Goal: Task Accomplishment & Management: Complete application form

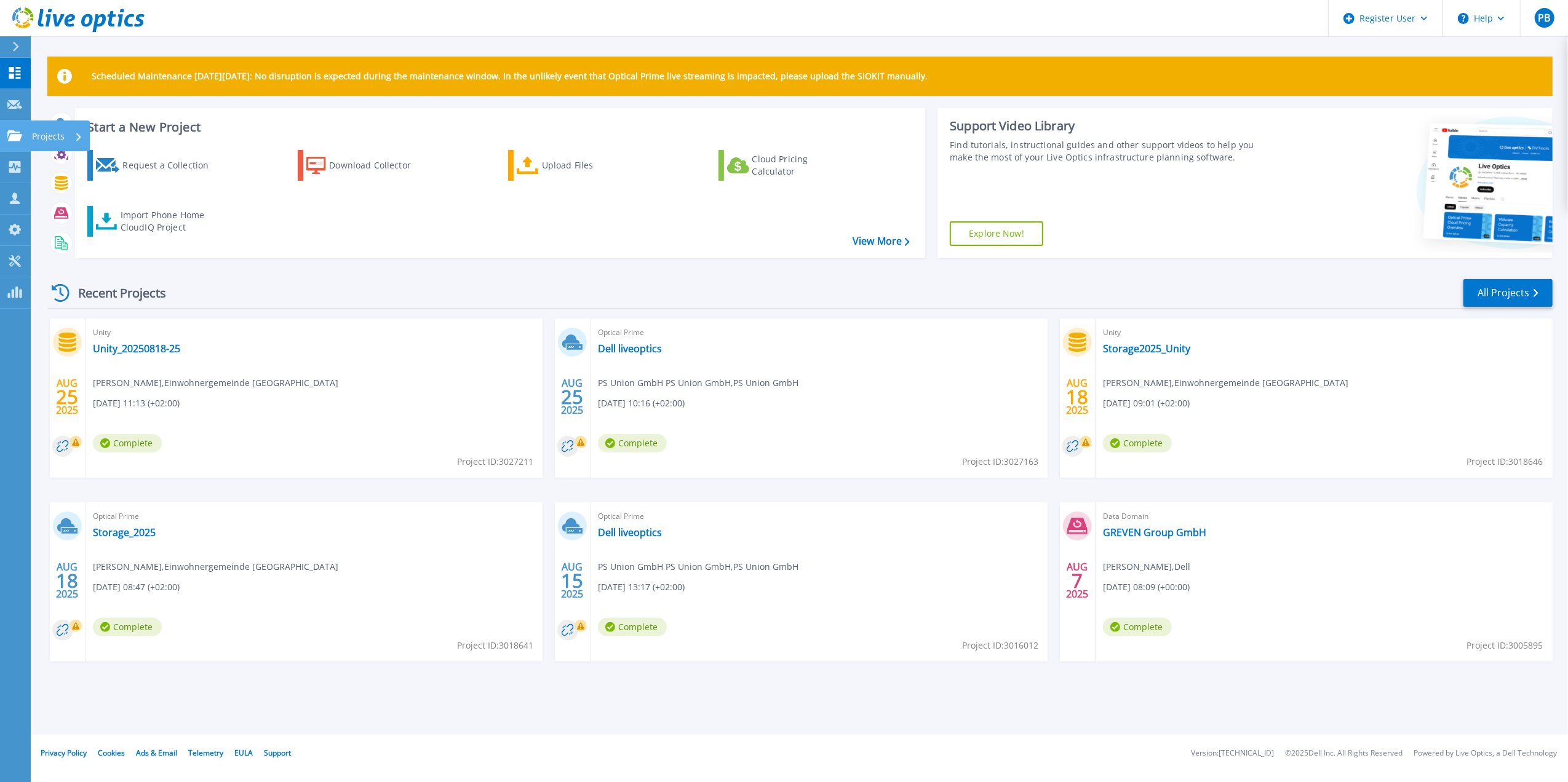
click at [8, 134] on icon at bounding box center [15, 135] width 15 height 11
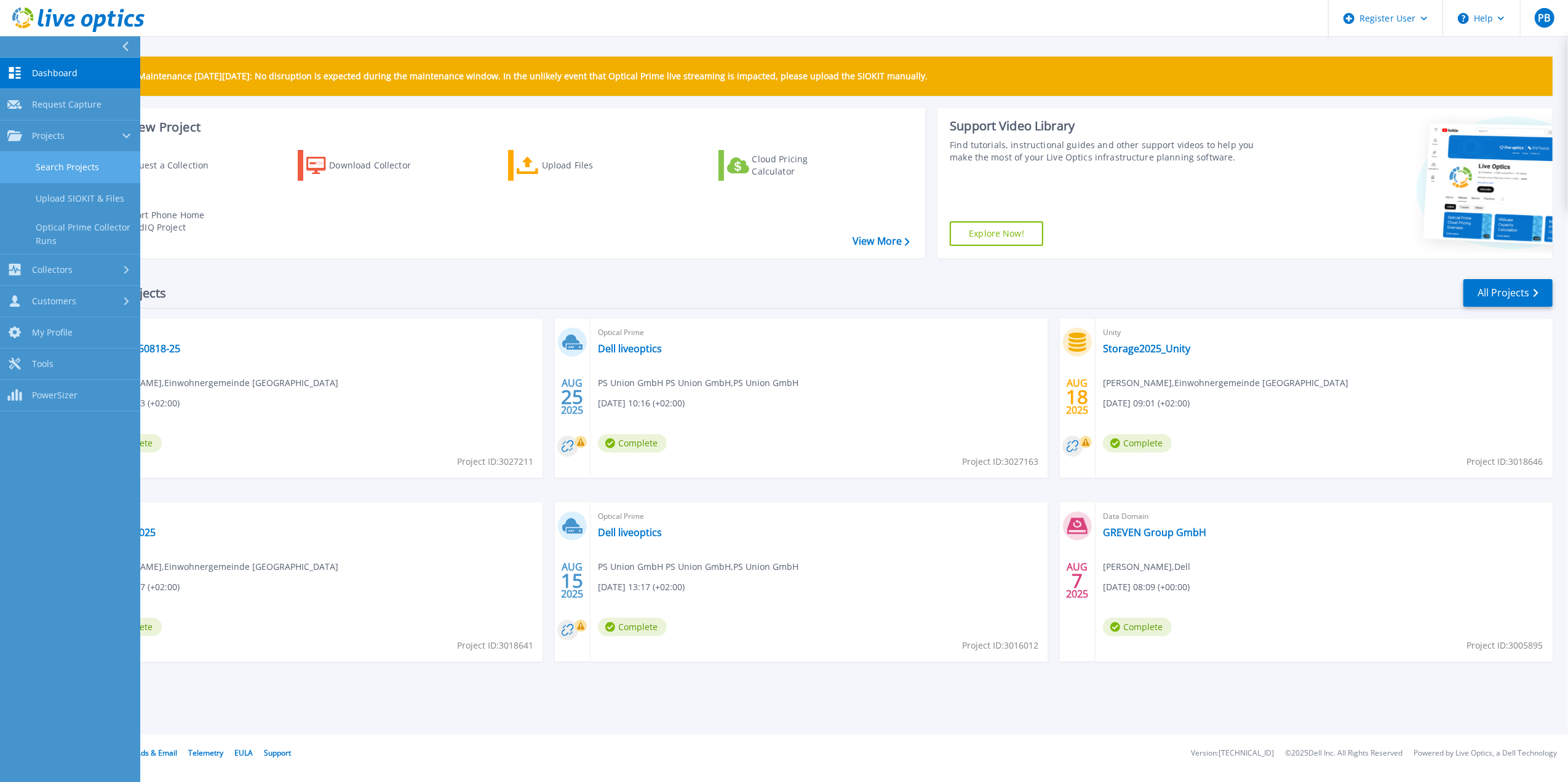
click at [28, 174] on link "Search Projects" at bounding box center [70, 167] width 140 height 32
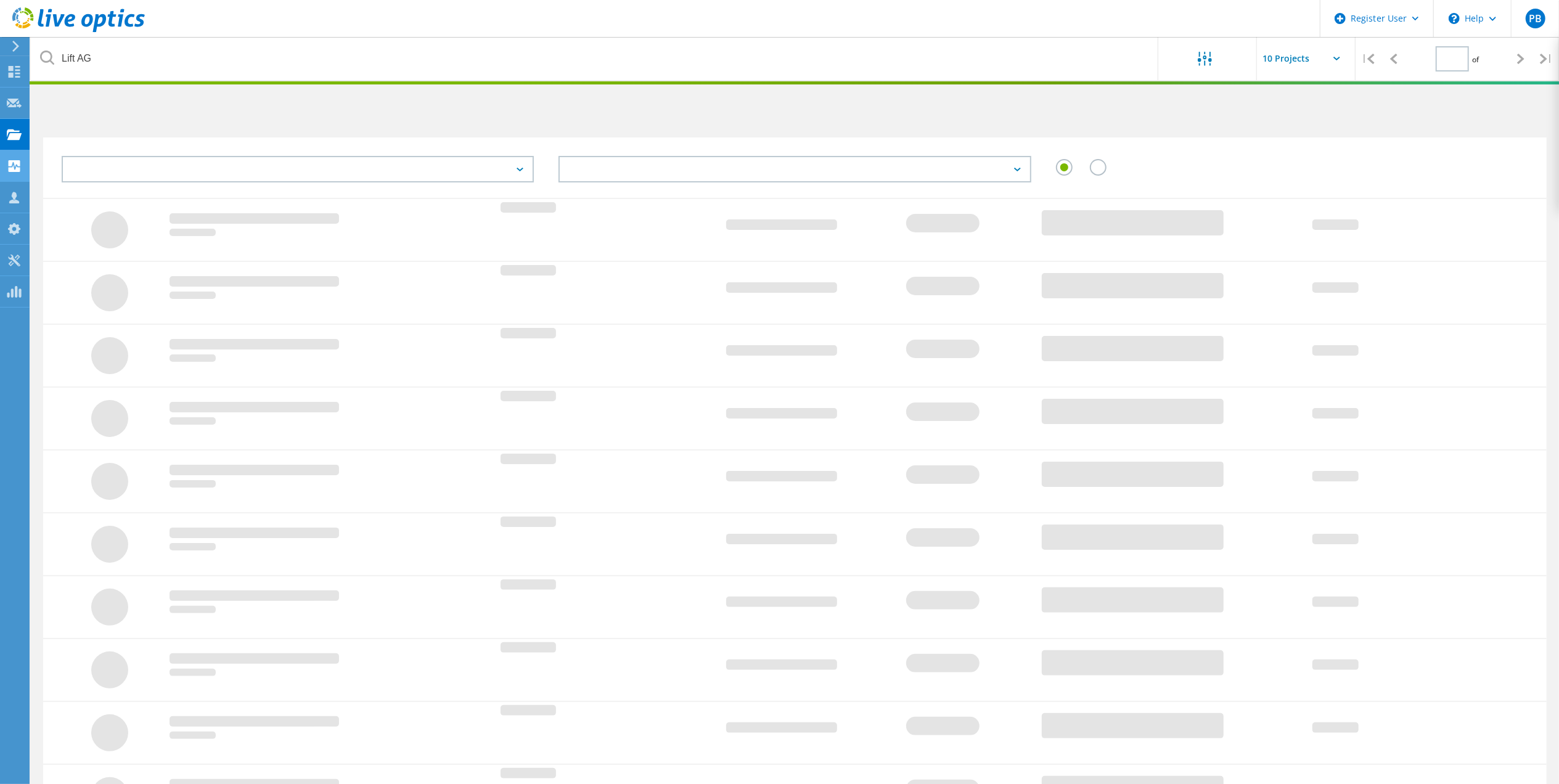
type input "1"
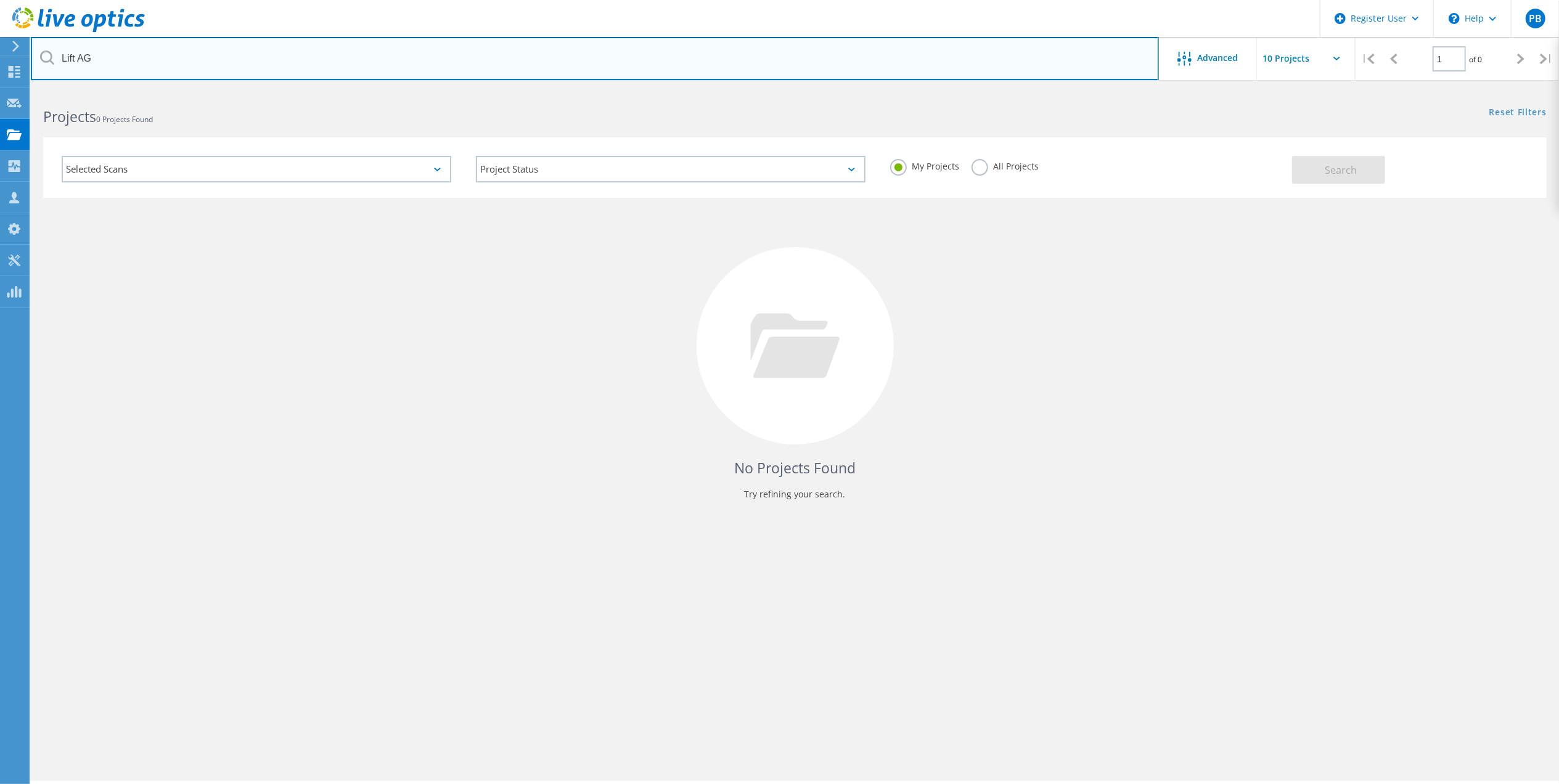
drag, startPoint x: 291, startPoint y: 69, endPoint x: 38, endPoint y: 57, distance: 253.3
click at [38, 57] on input "Lift AG" at bounding box center [595, 58] width 1128 height 43
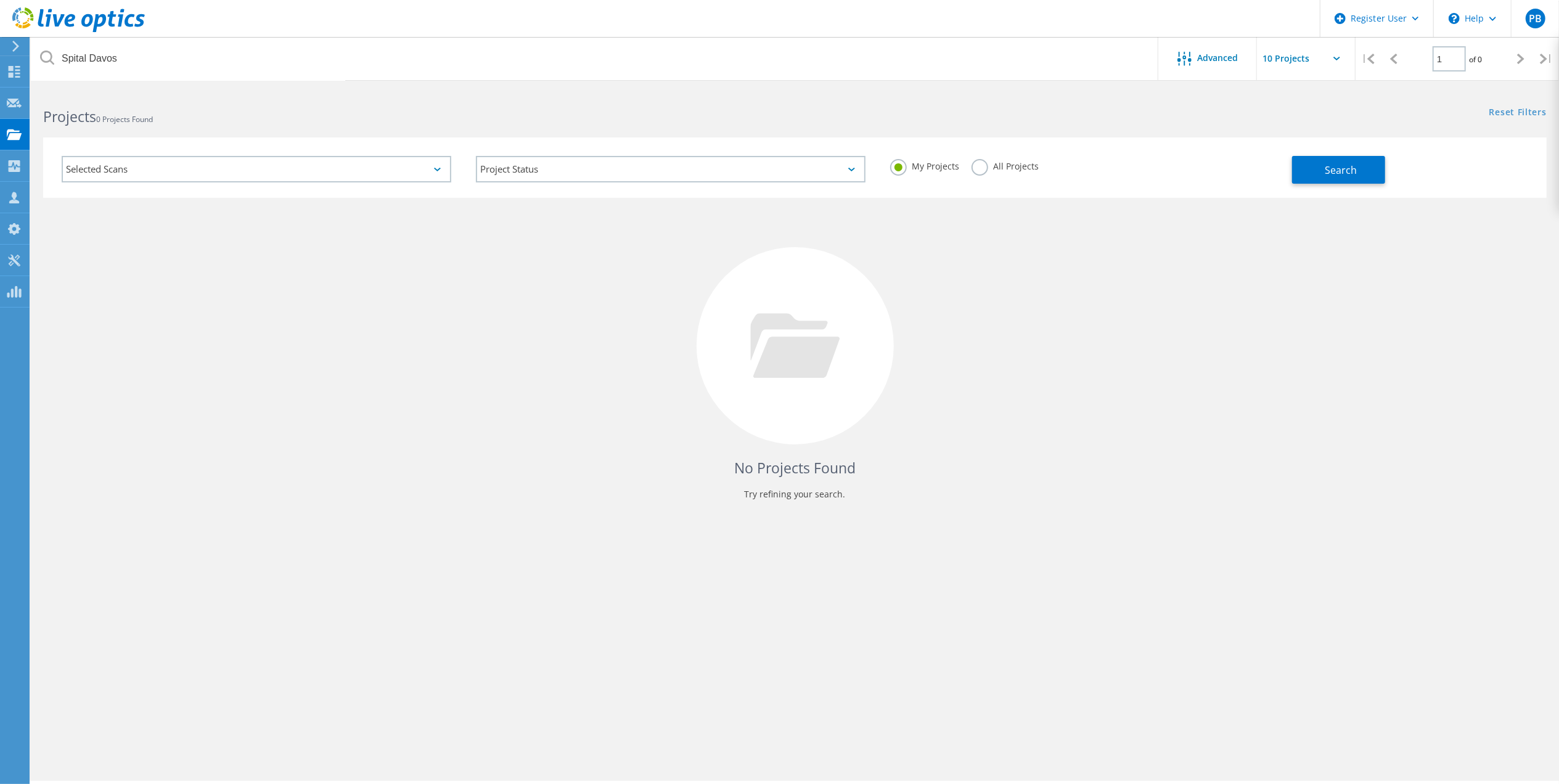
click at [980, 164] on label "All Projects" at bounding box center [1005, 165] width 67 height 12
click at [0, 0] on input "All Projects" at bounding box center [0, 0] width 0 height 0
click at [1353, 168] on span "Search" at bounding box center [1341, 170] width 32 height 13
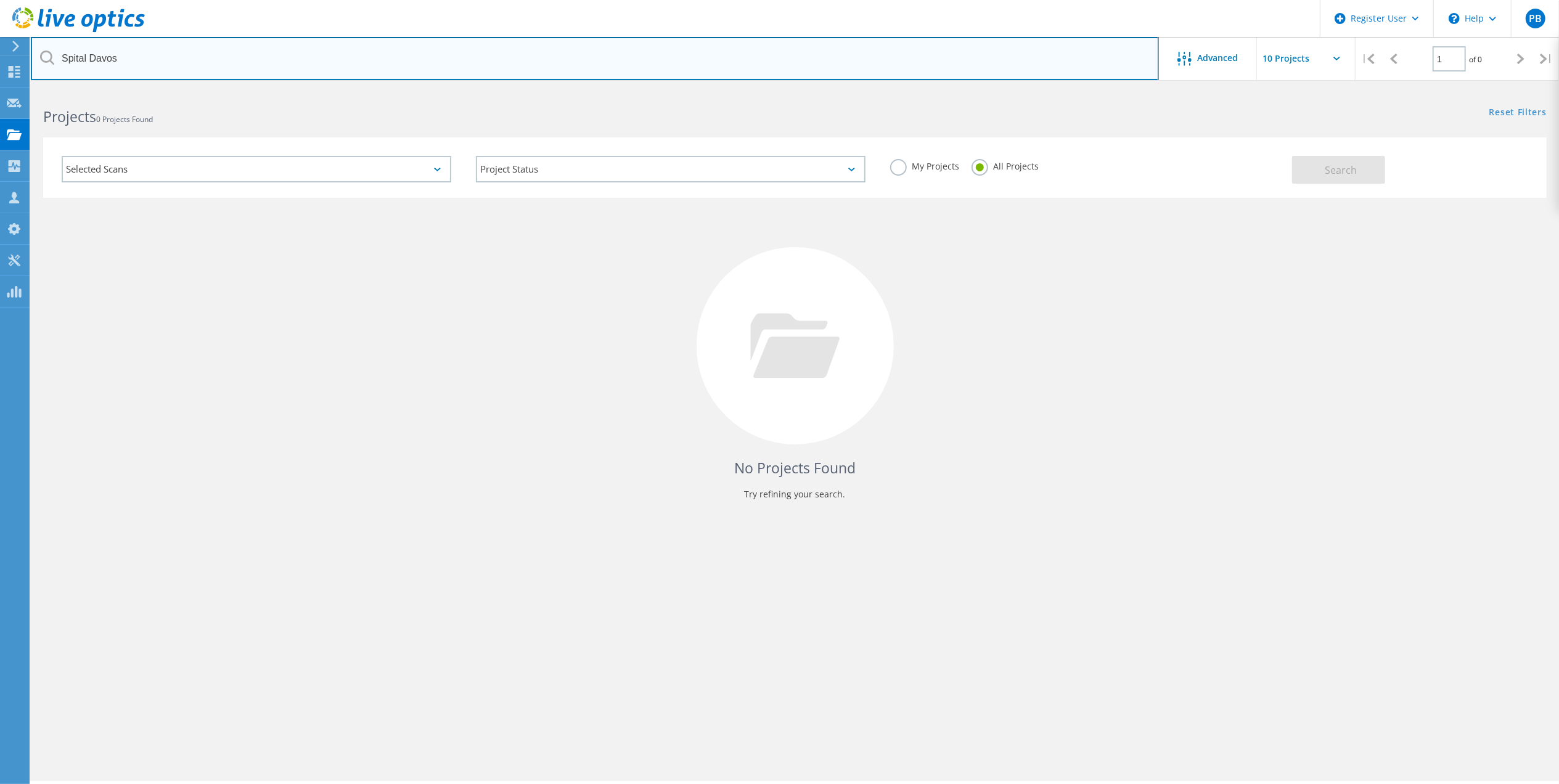
drag, startPoint x: 133, startPoint y: 51, endPoint x: 58, endPoint y: 22, distance: 80.4
click at [58, 89] on div "Register User \n Help Explore Helpful Articles Contact Support PB Dell User Pau…" at bounding box center [779, 453] width 1559 height 729
paste input "anebel@spitaldavos.ch"
type input "anebel@spitaldavos.ch"
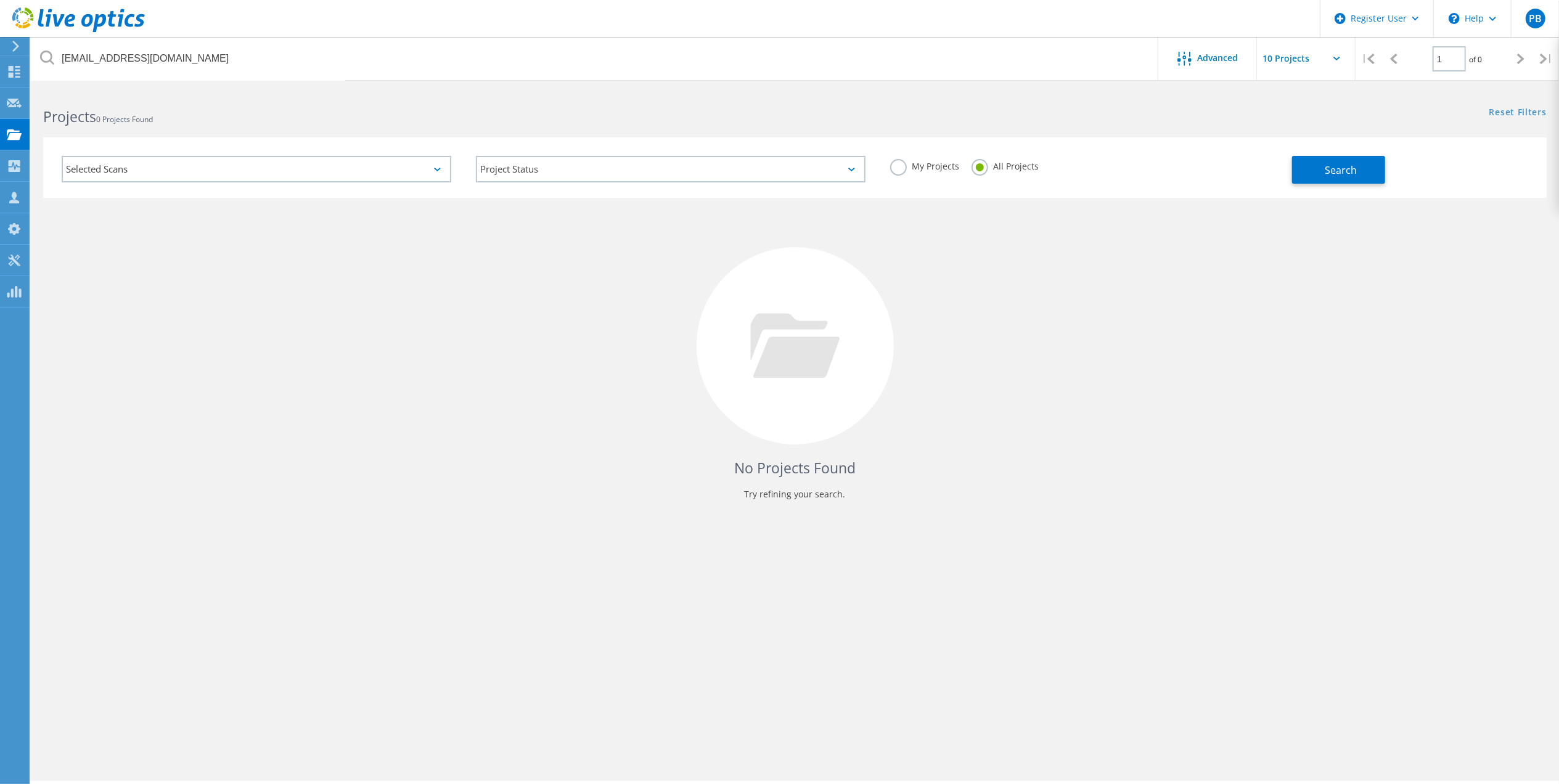
click at [1346, 139] on div "Selected Scans Project Status In Progress Complete Published Anonymous Archived…" at bounding box center [795, 168] width 1504 height 60
click at [1352, 164] on span "Search" at bounding box center [1341, 170] width 32 height 13
click at [15, 168] on icon at bounding box center [14, 166] width 15 height 12
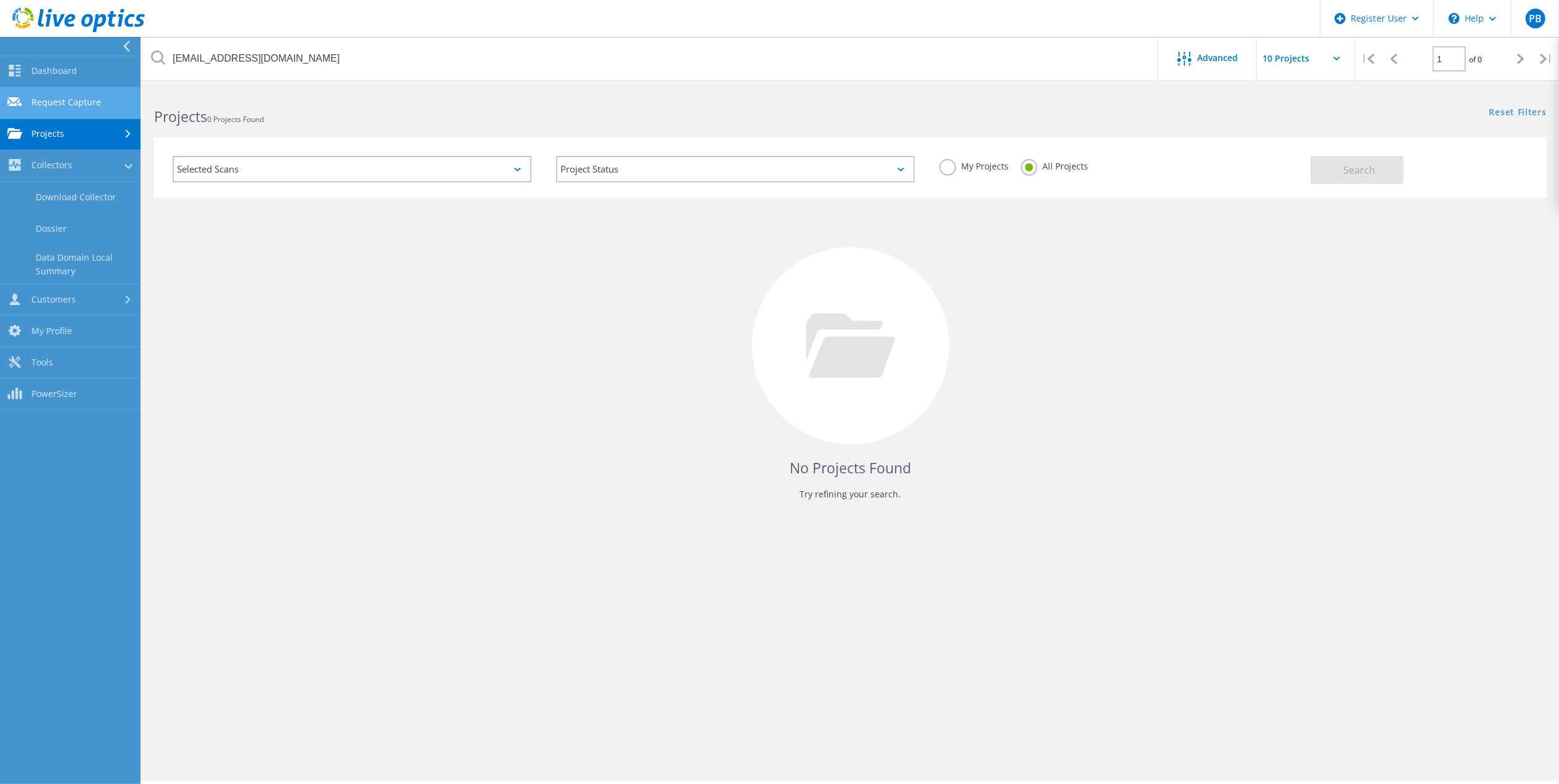
click at [88, 98] on link "Request Capture" at bounding box center [70, 103] width 140 height 32
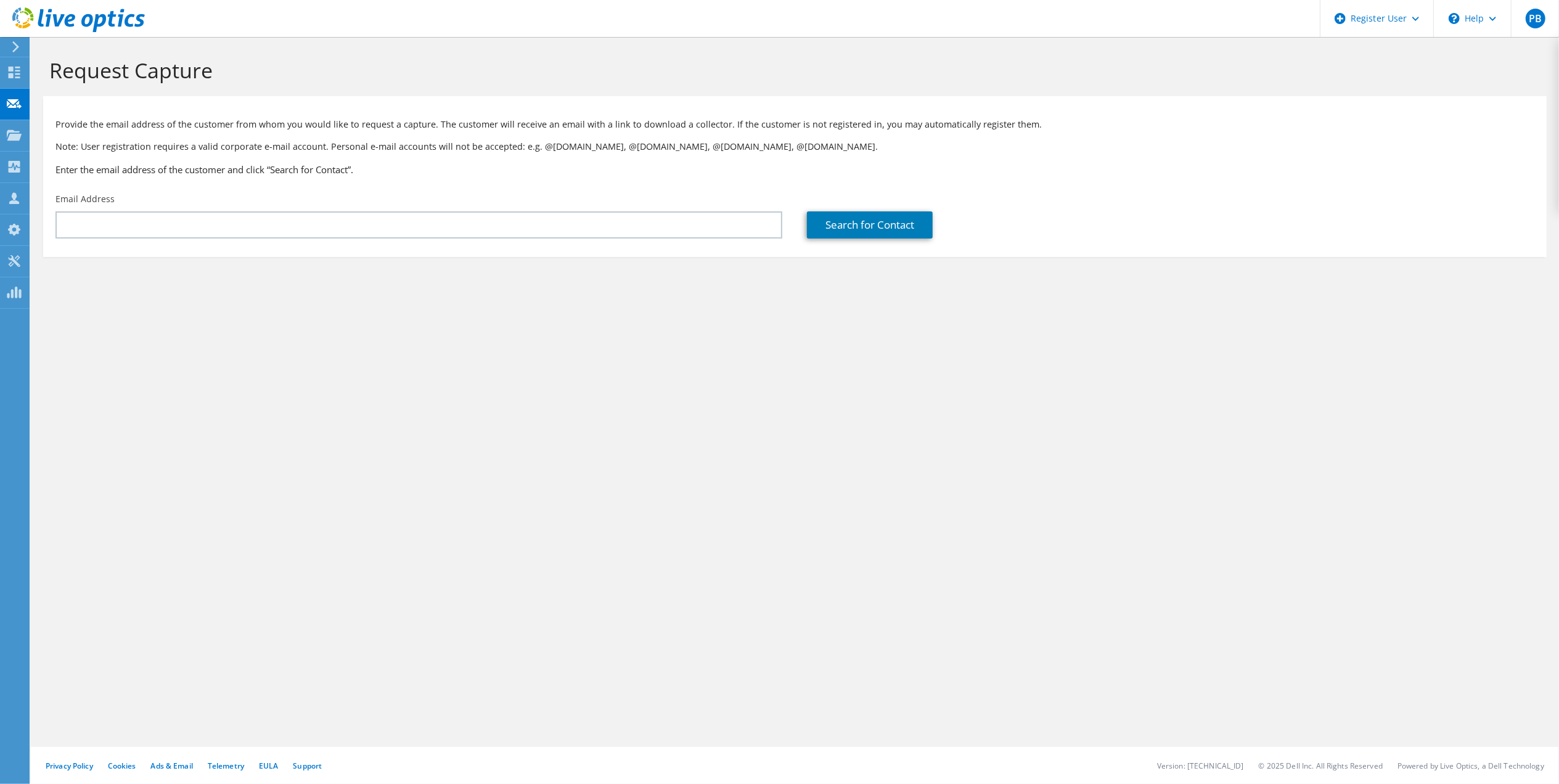
click at [372, 206] on div "Email Address" at bounding box center [418, 215] width 752 height 58
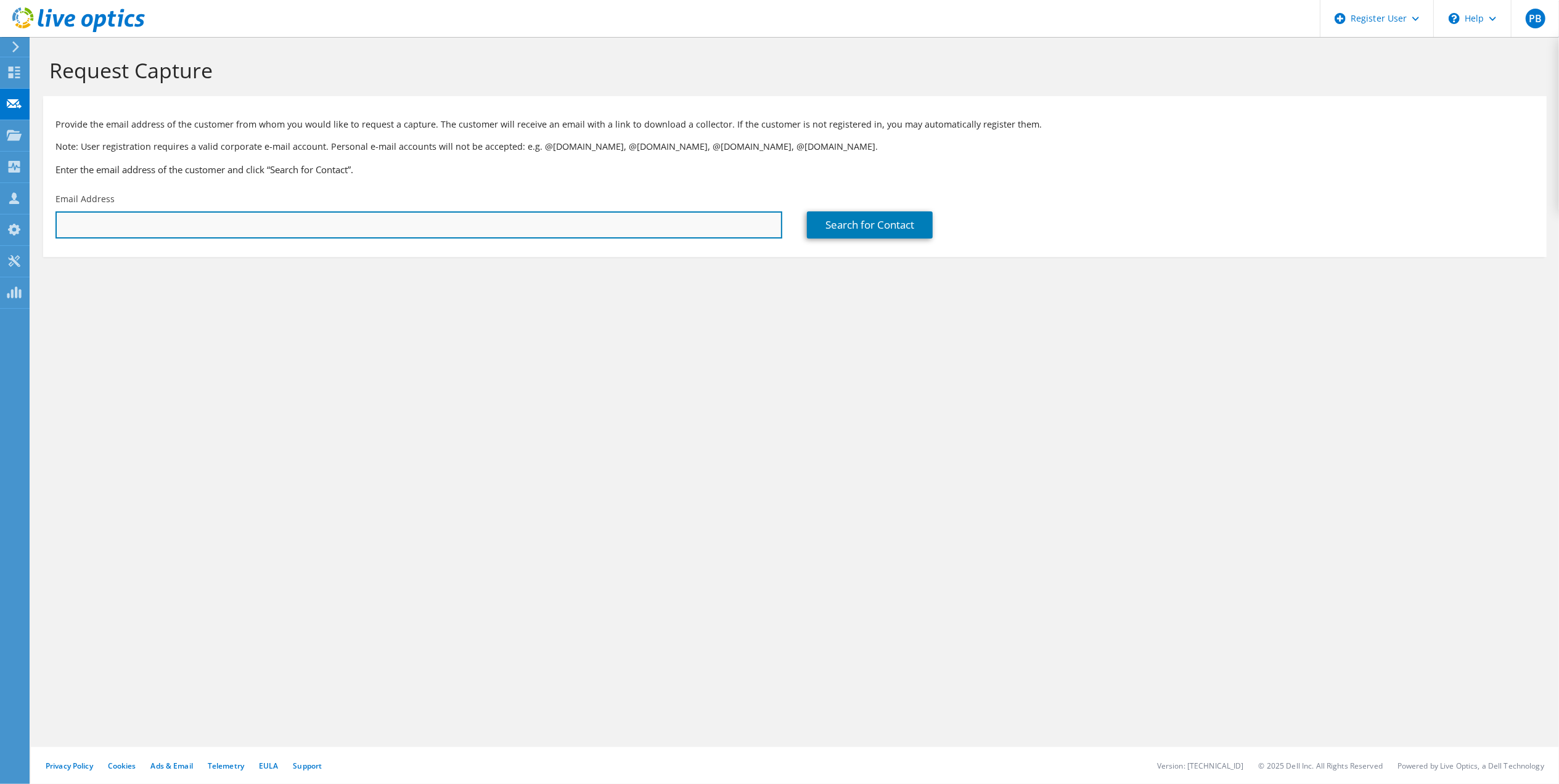
click at [372, 235] on input "text" at bounding box center [418, 225] width 727 height 27
paste input "anebel@spitaldavos.ch"
type input "anebel@spitaldavos.ch"
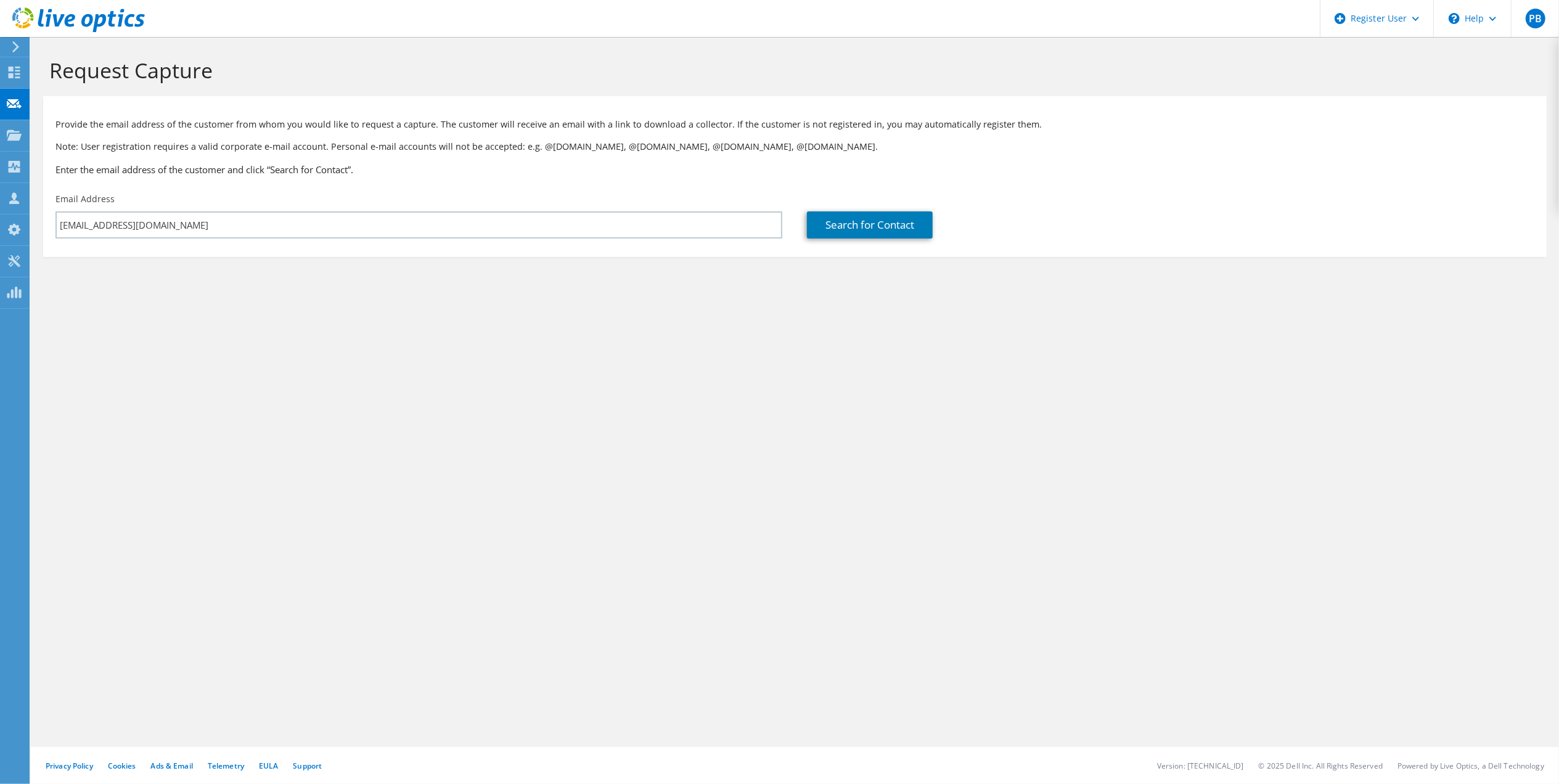
click at [953, 242] on div "Search for Contact" at bounding box center [1170, 215] width 752 height 58
click at [905, 228] on link "Search for Contact" at bounding box center [870, 225] width 126 height 27
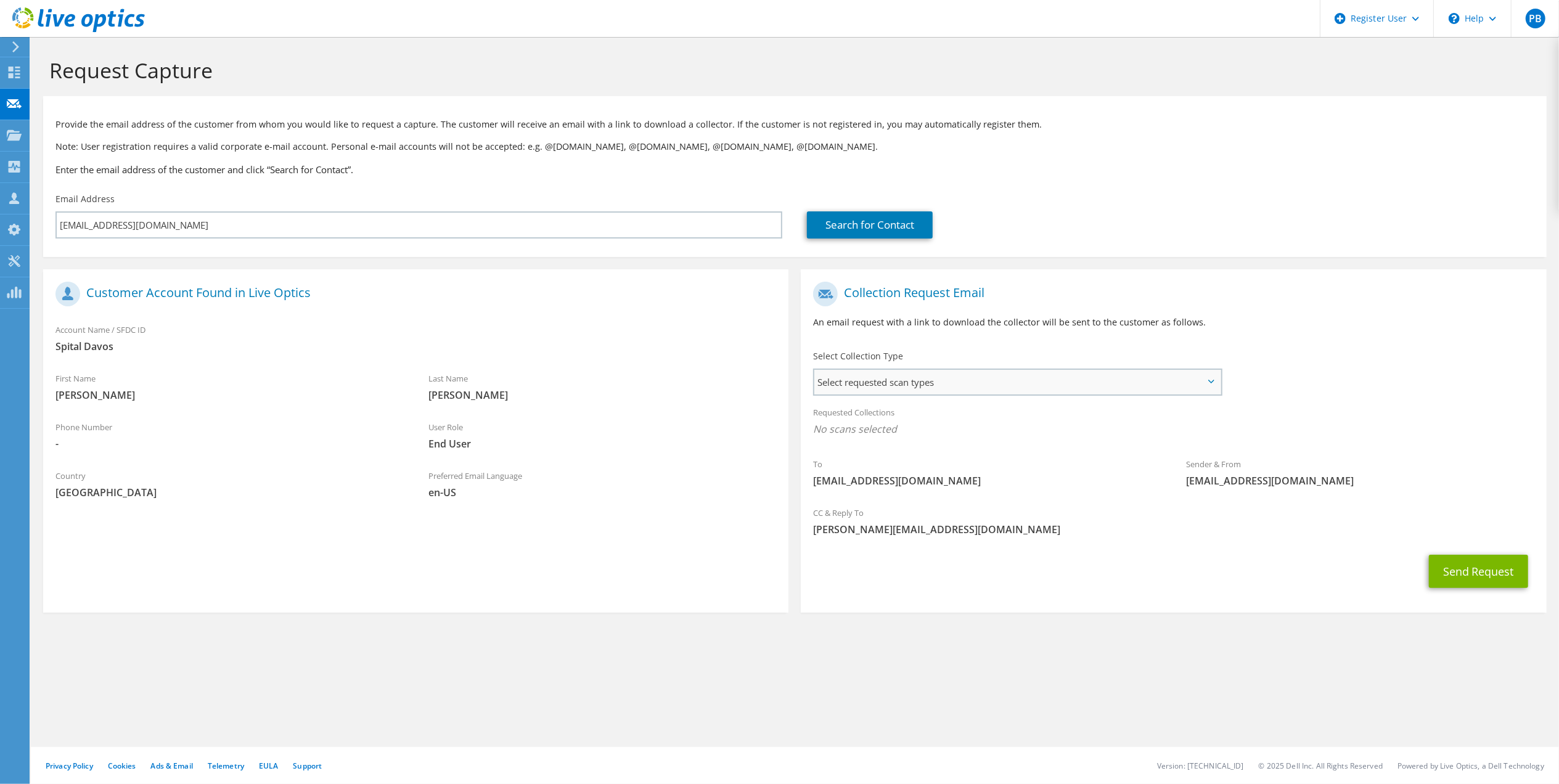
click at [1036, 386] on span "Select requested scan types" at bounding box center [1017, 382] width 406 height 25
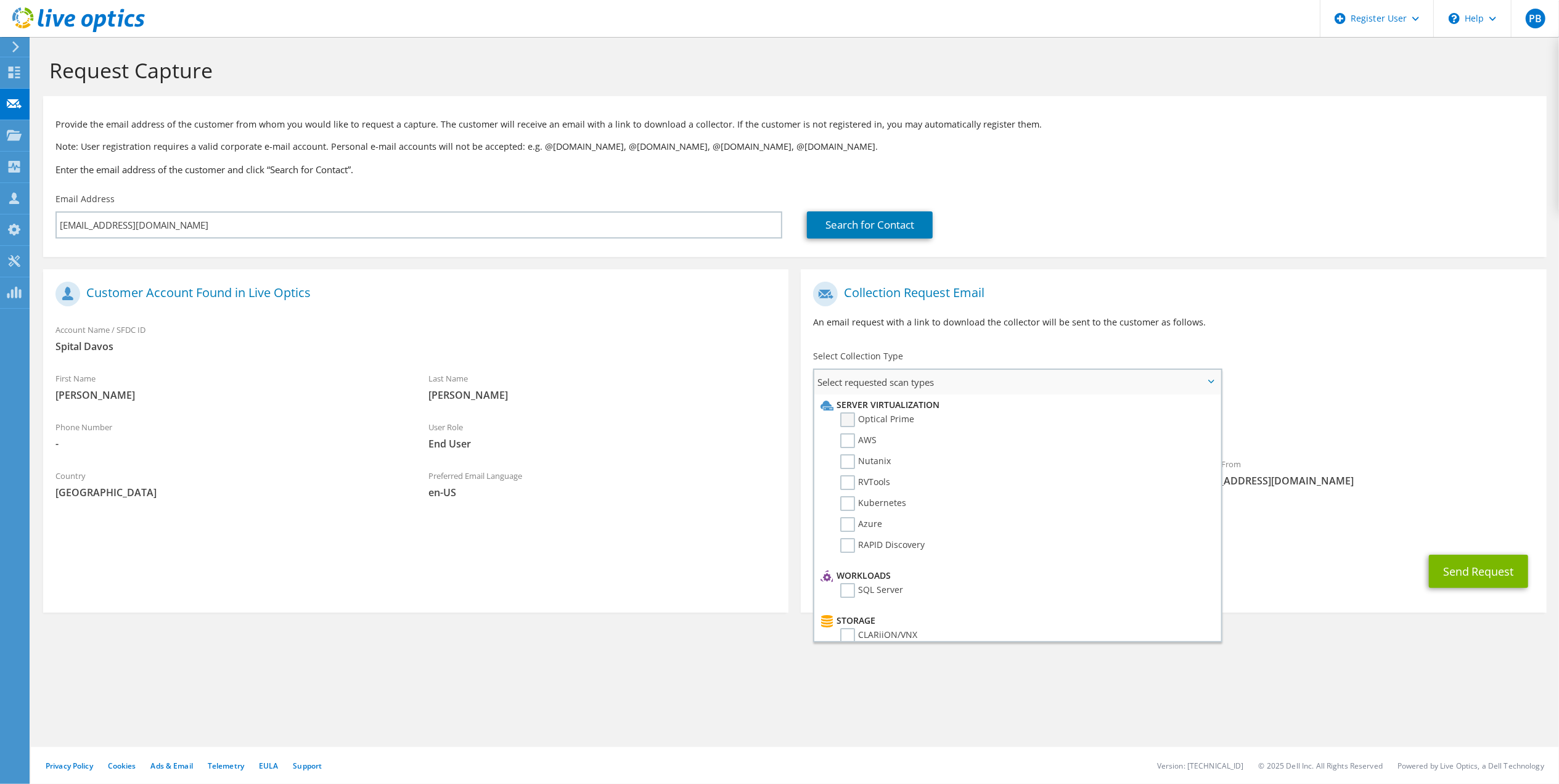
click at [891, 418] on label "Optical Prime" at bounding box center [877, 420] width 74 height 15
click at [0, 0] on input "Optical Prime" at bounding box center [0, 0] width 0 height 0
click at [849, 467] on label "NetApp" at bounding box center [865, 474] width 49 height 15
click at [0, 0] on input "NetApp" at bounding box center [0, 0] width 0 height 0
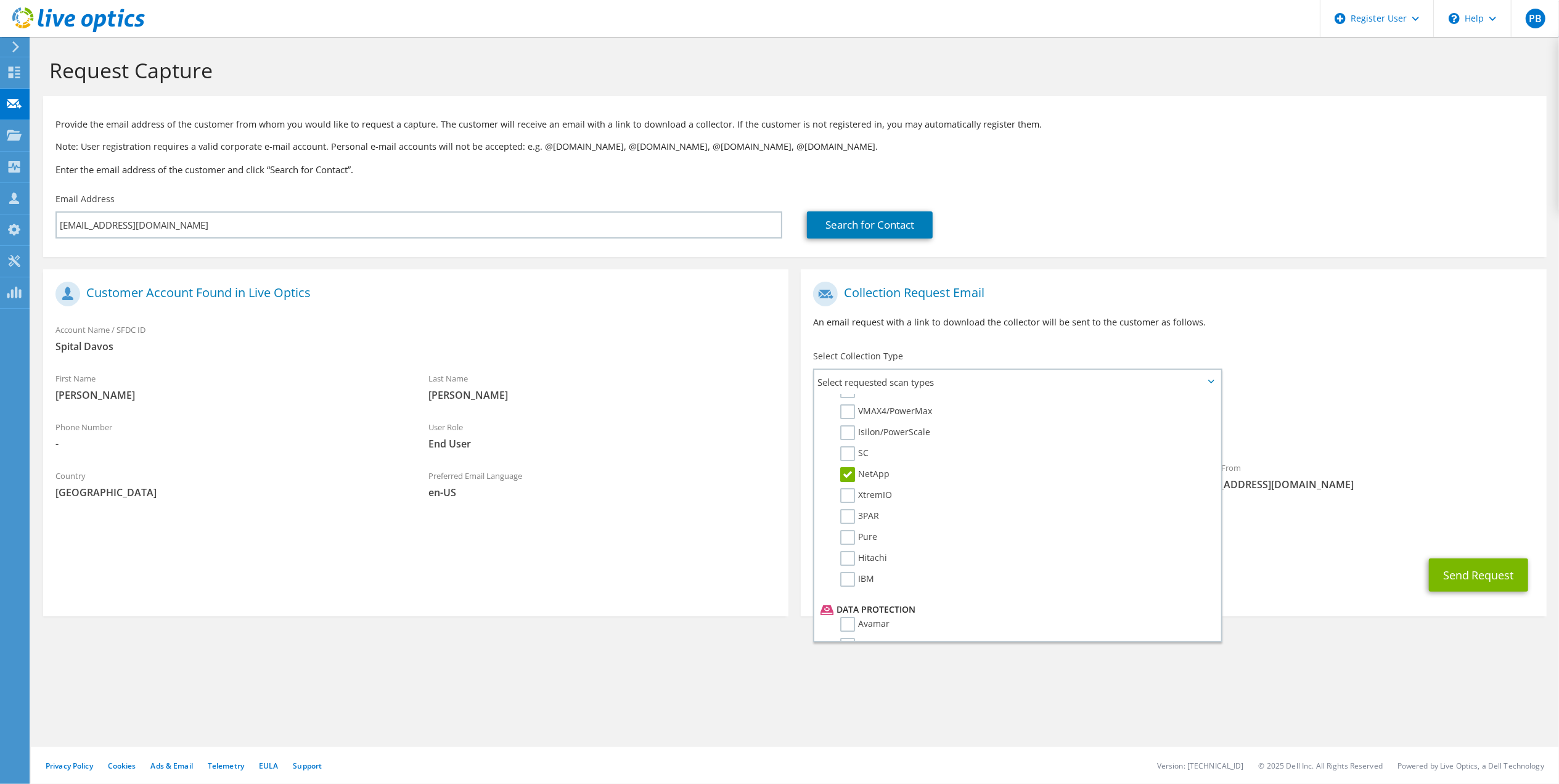
click at [1273, 363] on div "To anebel@spitaldavos.ch Sender & From liveoptics@liveoptics.com" at bounding box center [1174, 390] width 745 height 228
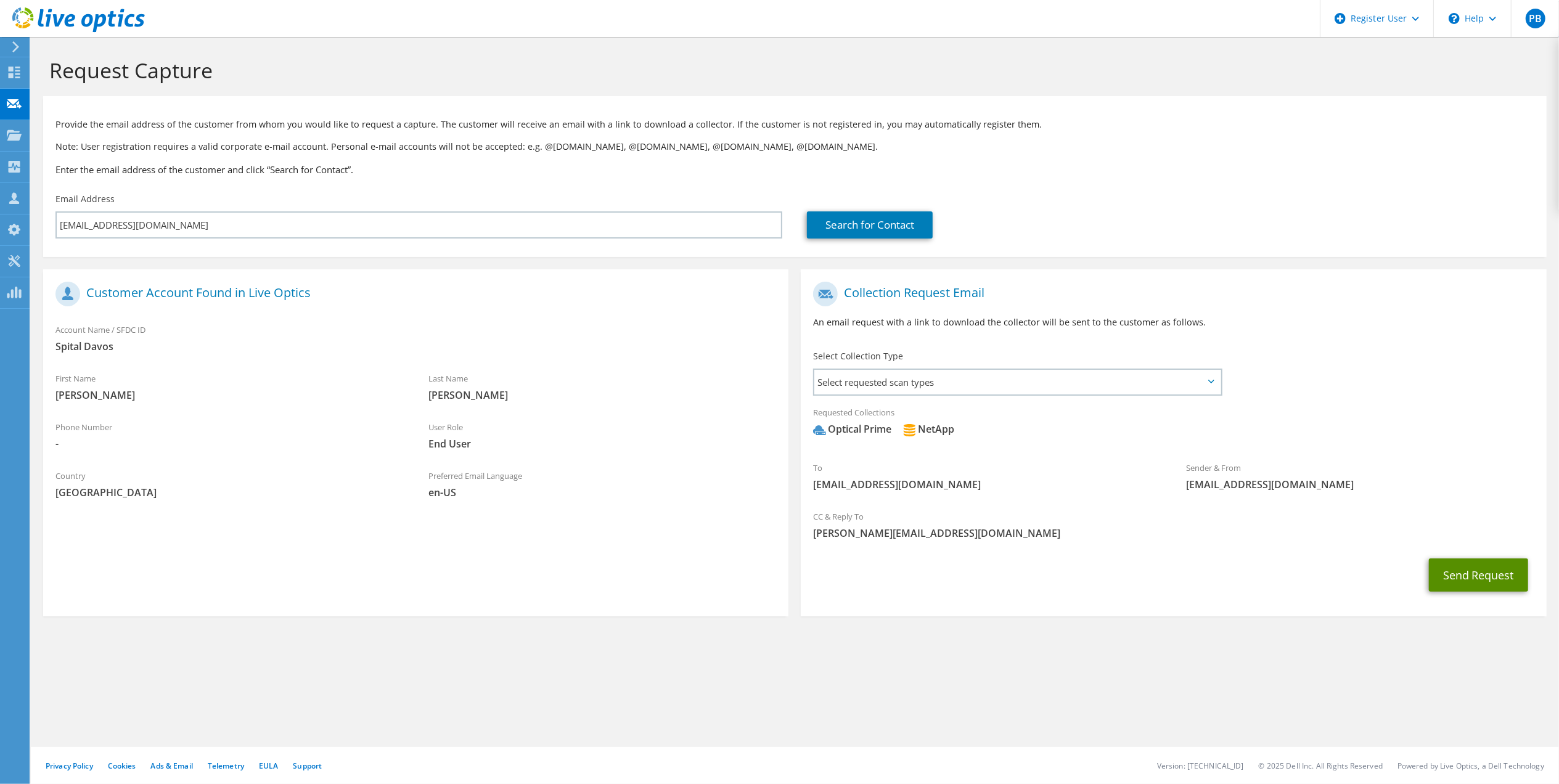
click at [1491, 583] on button "Send Request" at bounding box center [1478, 575] width 99 height 33
